Goal: Transaction & Acquisition: Download file/media

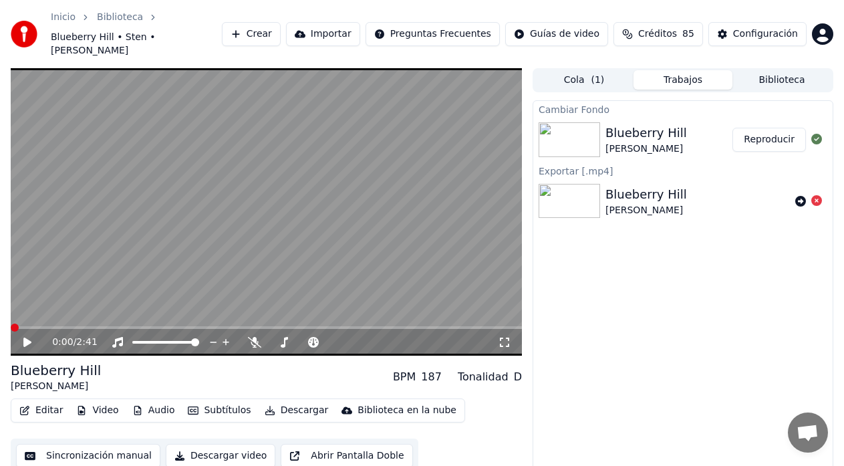
click at [11, 332] on span at bounding box center [15, 328] width 8 height 8
click at [32, 337] on icon at bounding box center [36, 342] width 31 height 11
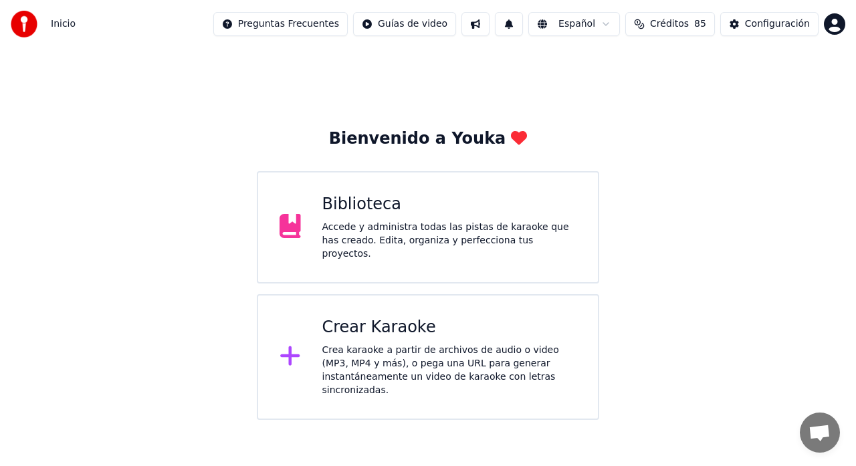
click at [396, 231] on div "Accede y administra todas las pistas de karaoke que has creado. Edita, organiza…" at bounding box center [449, 241] width 255 height 40
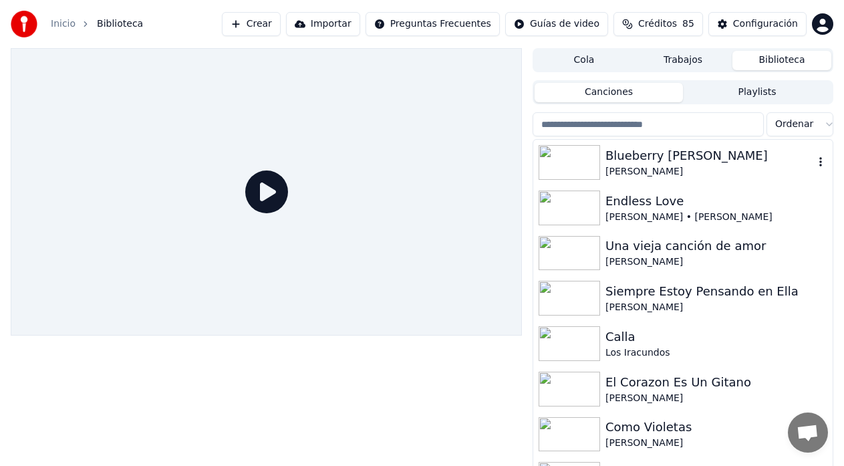
click at [685, 167] on div "[PERSON_NAME]" at bounding box center [710, 171] width 209 height 13
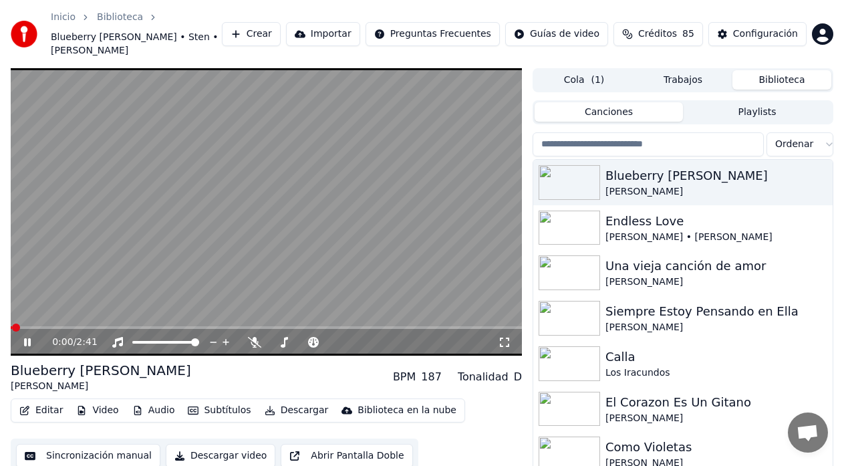
click at [273, 401] on button "Descargar" at bounding box center [296, 410] width 75 height 19
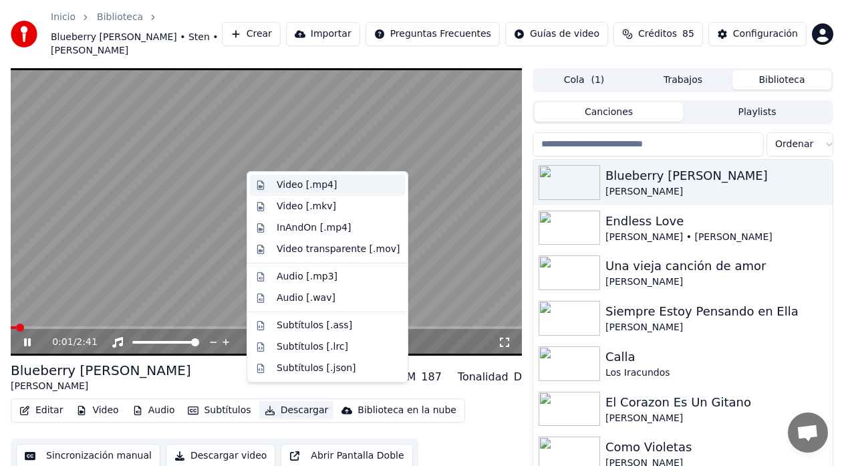
click at [278, 186] on div "Video [.mp4]" at bounding box center [307, 184] width 60 height 13
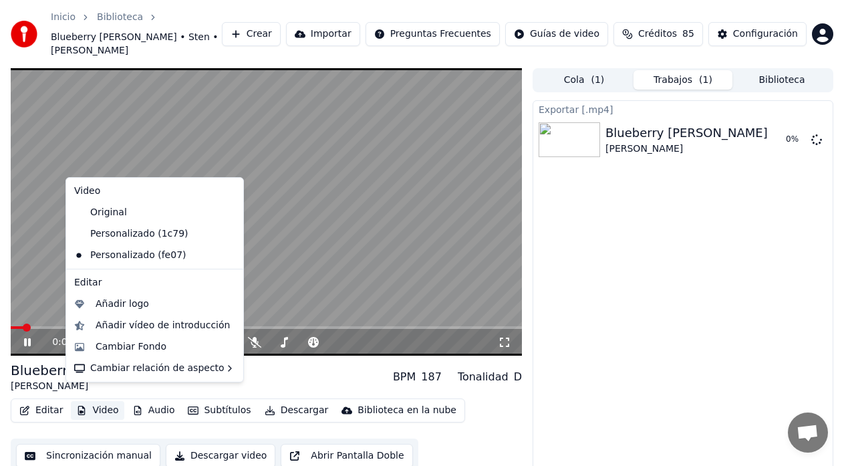
click at [98, 401] on button "Video" at bounding box center [97, 410] width 53 height 19
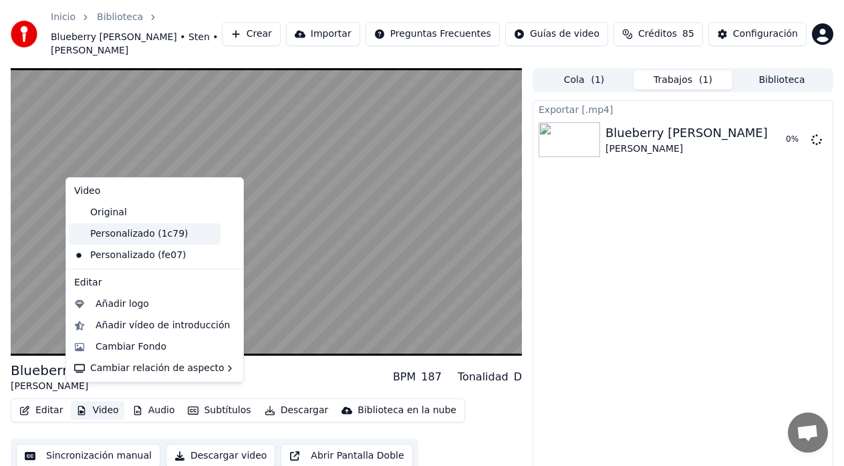
click at [101, 239] on div "Personalizado (1c79)" at bounding box center [145, 233] width 152 height 21
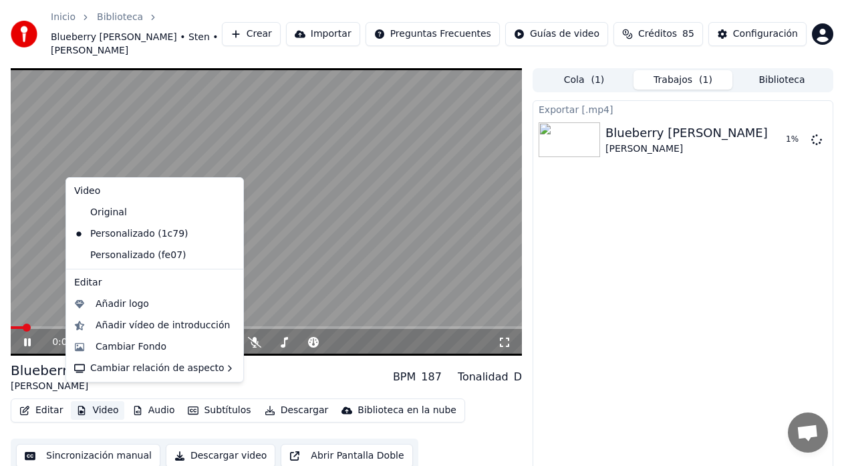
click at [101, 401] on button "Video" at bounding box center [97, 410] width 53 height 19
drag, startPoint x: 104, startPoint y: 221, endPoint x: 446, endPoint y: 289, distance: 348.3
click at [104, 220] on div "Original" at bounding box center [145, 212] width 152 height 21
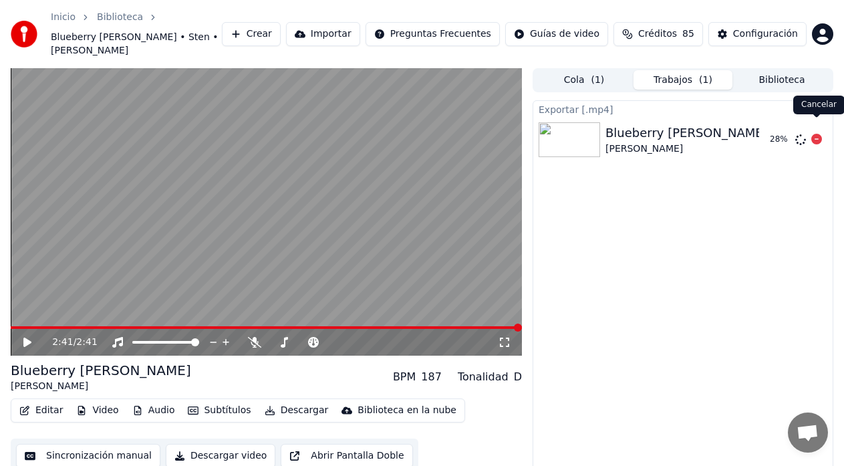
click at [816, 134] on icon at bounding box center [817, 139] width 11 height 11
click at [817, 134] on icon at bounding box center [817, 139] width 11 height 11
click at [324, 446] on button "Abrir Pantalla Doble" at bounding box center [347, 456] width 132 height 24
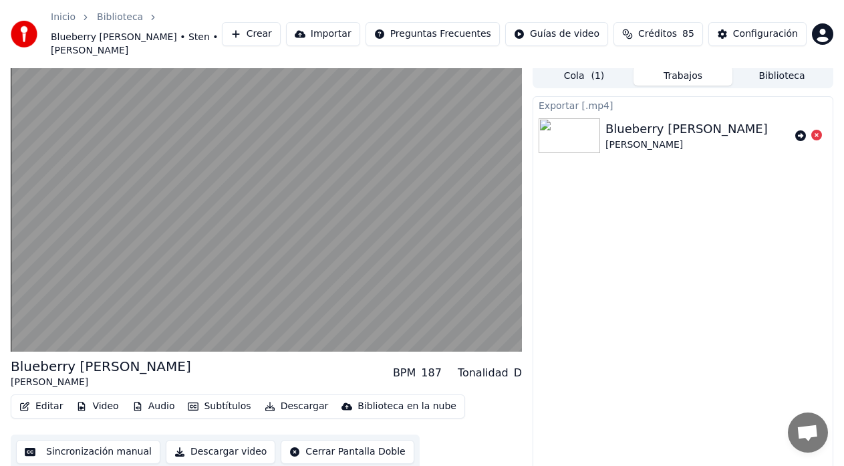
scroll to position [17, 0]
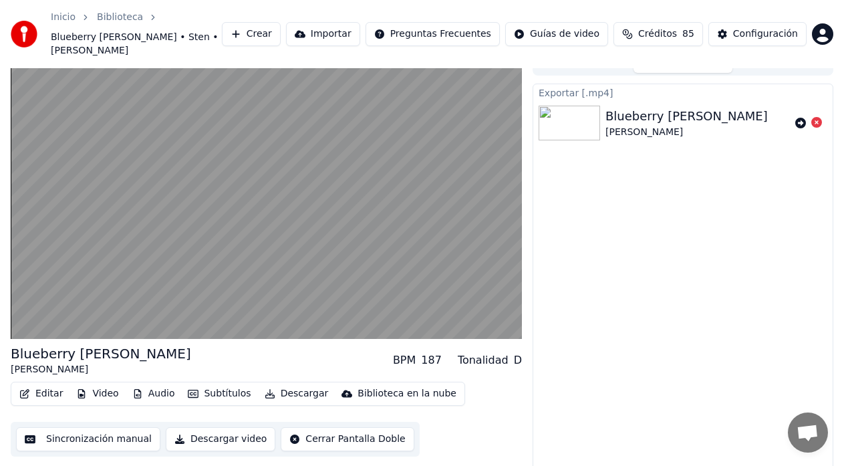
click at [324, 427] on button "Cerrar Pantalla Doble" at bounding box center [347, 439] width 133 height 24
click at [284, 384] on button "Descargar" at bounding box center [296, 393] width 75 height 19
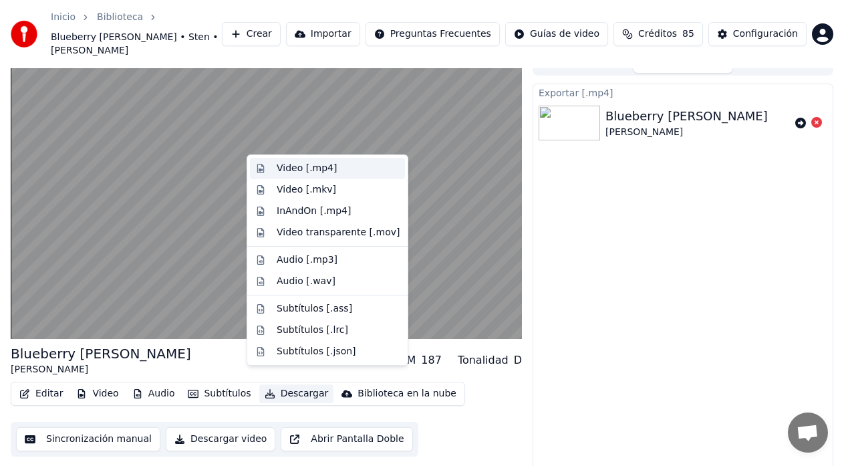
click at [286, 168] on div "Video [.mp4]" at bounding box center [307, 168] width 60 height 13
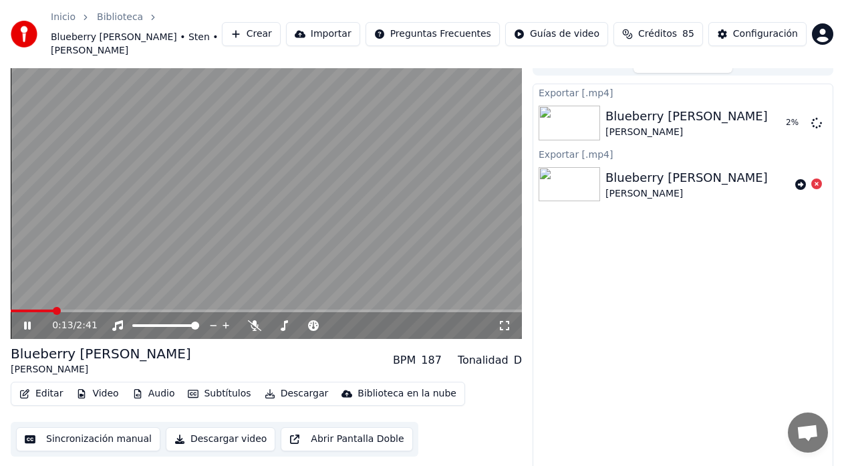
click at [29, 322] on icon at bounding box center [27, 326] width 7 height 8
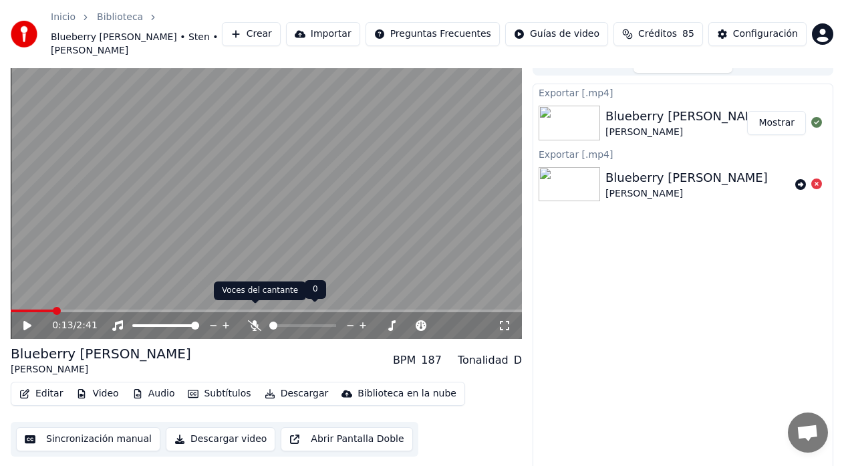
click at [256, 320] on icon at bounding box center [254, 325] width 13 height 11
click at [273, 384] on button "Descargar" at bounding box center [296, 393] width 75 height 19
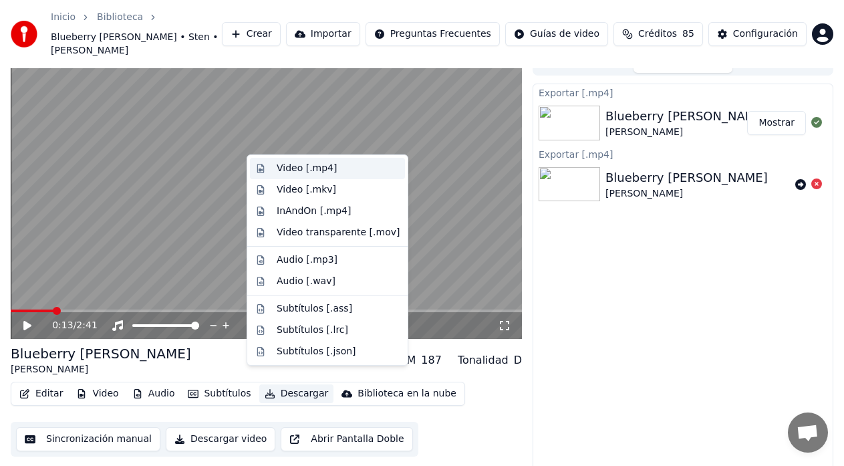
click at [285, 168] on div "Video [.mp4]" at bounding box center [307, 168] width 60 height 13
